Goal: Navigation & Orientation: Find specific page/section

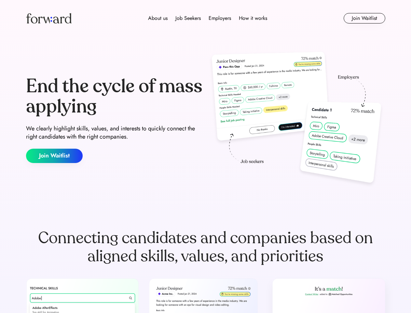
click at [205, 156] on div "End the cycle of mass applying We clearly highlight skills, values, and interes…" at bounding box center [205, 119] width 359 height 140
click at [206, 18] on div "About us Job Seekers Employers How it works" at bounding box center [207, 18] width 257 height 8
click at [49, 18] on img at bounding box center [49, 18] width 46 height 10
click at [208, 18] on div "About us Job Seekers Employers How it works" at bounding box center [207, 18] width 257 height 8
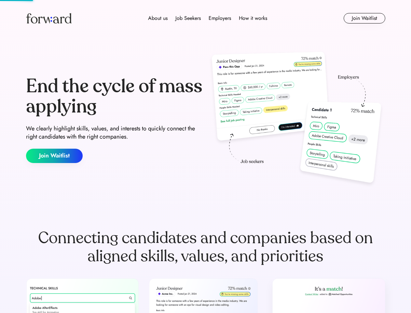
click at [158, 18] on div "About us" at bounding box center [158, 18] width 20 height 8
click at [188, 18] on div "Job Seekers" at bounding box center [188, 18] width 25 height 8
click at [220, 18] on div "Employers" at bounding box center [220, 18] width 22 height 8
click at [253, 18] on div "How it works" at bounding box center [253, 18] width 28 height 8
click at [364, 18] on button "Join Waitlist" at bounding box center [365, 18] width 42 height 10
